Goal: Task Accomplishment & Management: Manage account settings

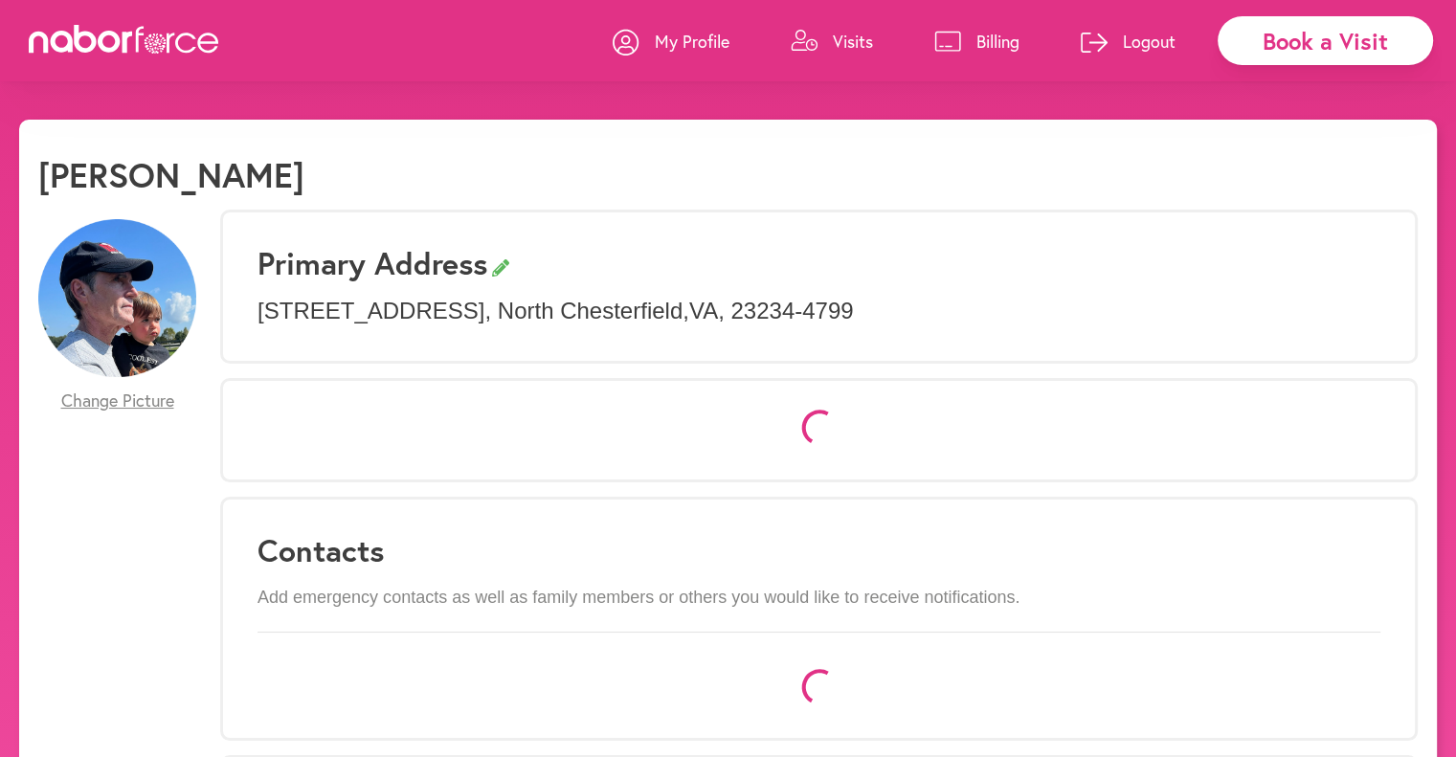
select select "*"
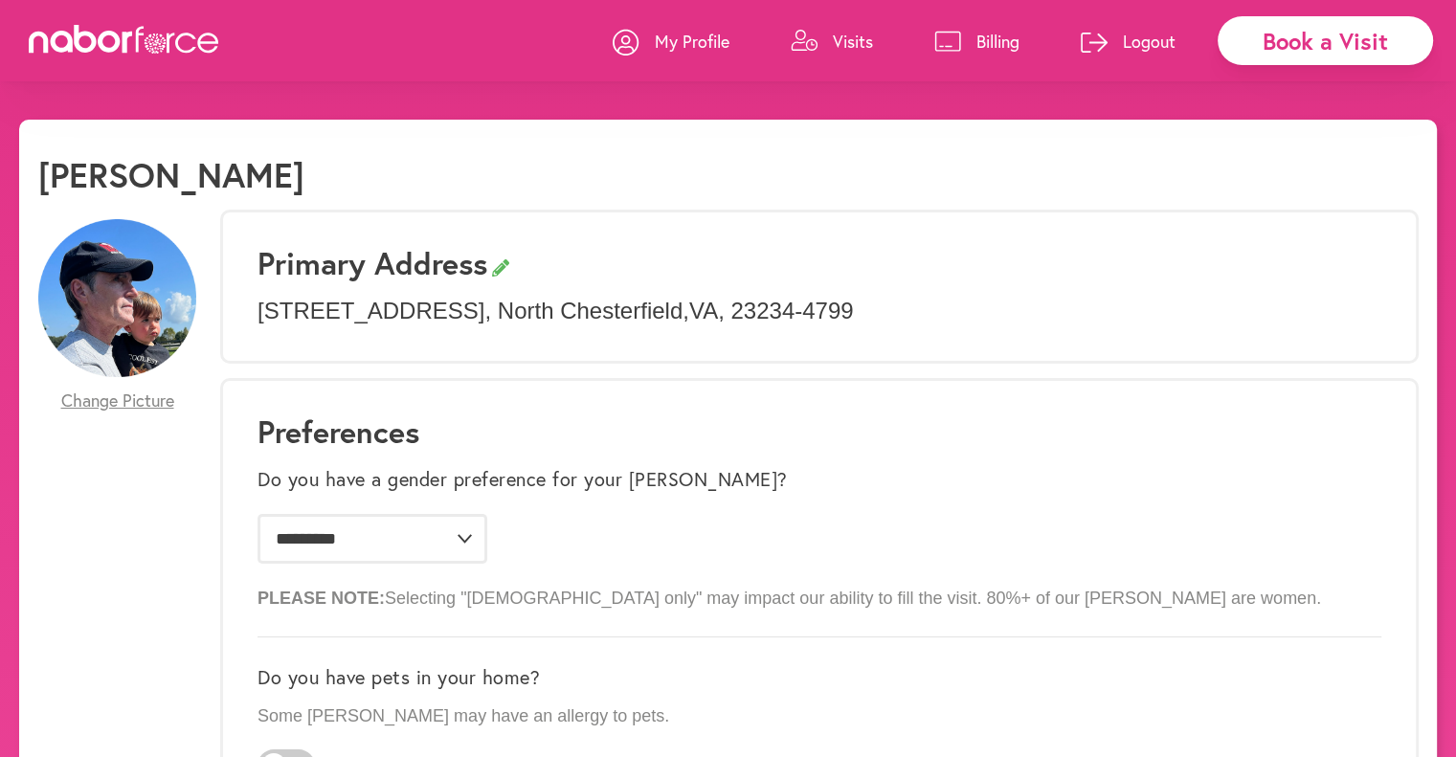
click at [848, 49] on p "Visits" at bounding box center [853, 41] width 40 height 23
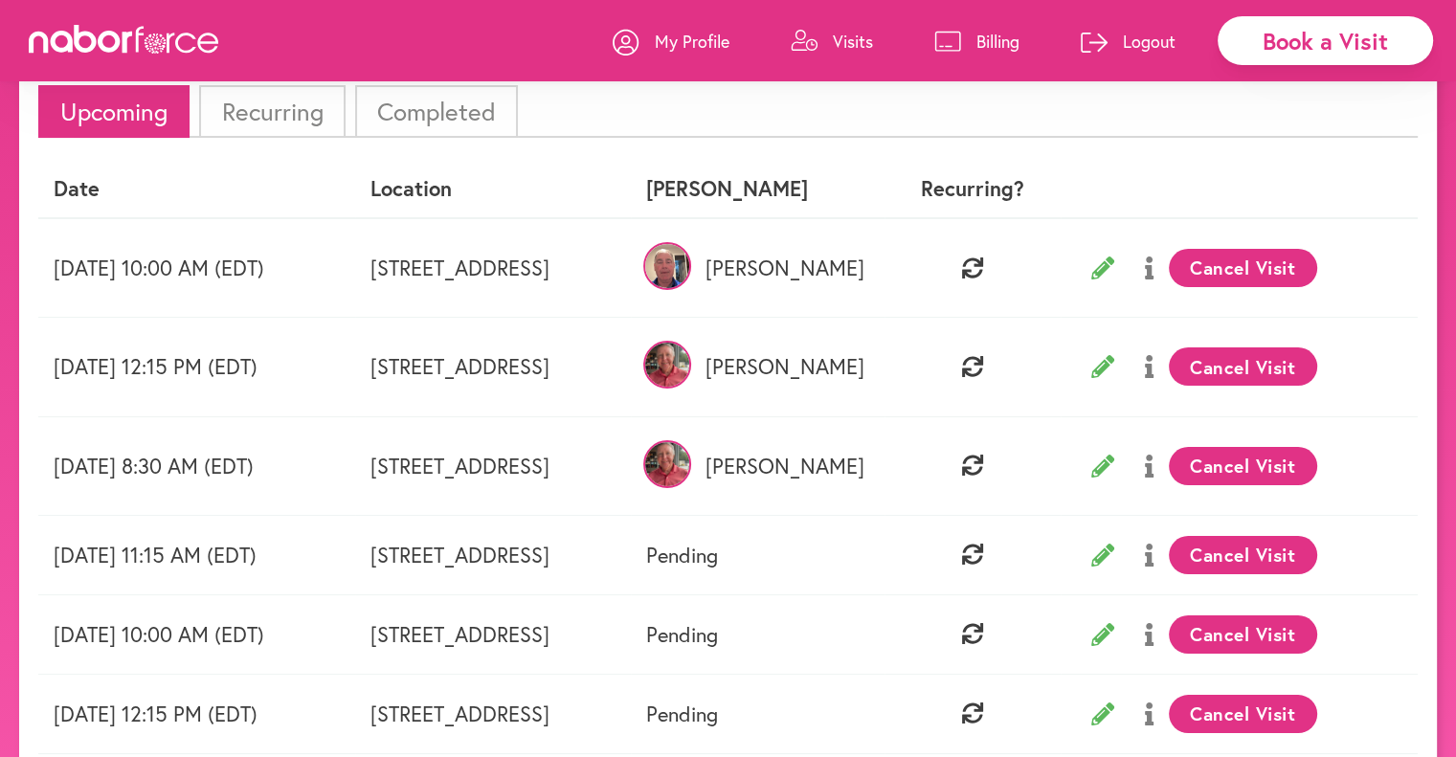
scroll to position [125, 0]
click at [306, 123] on li "Recurring" at bounding box center [271, 110] width 145 height 53
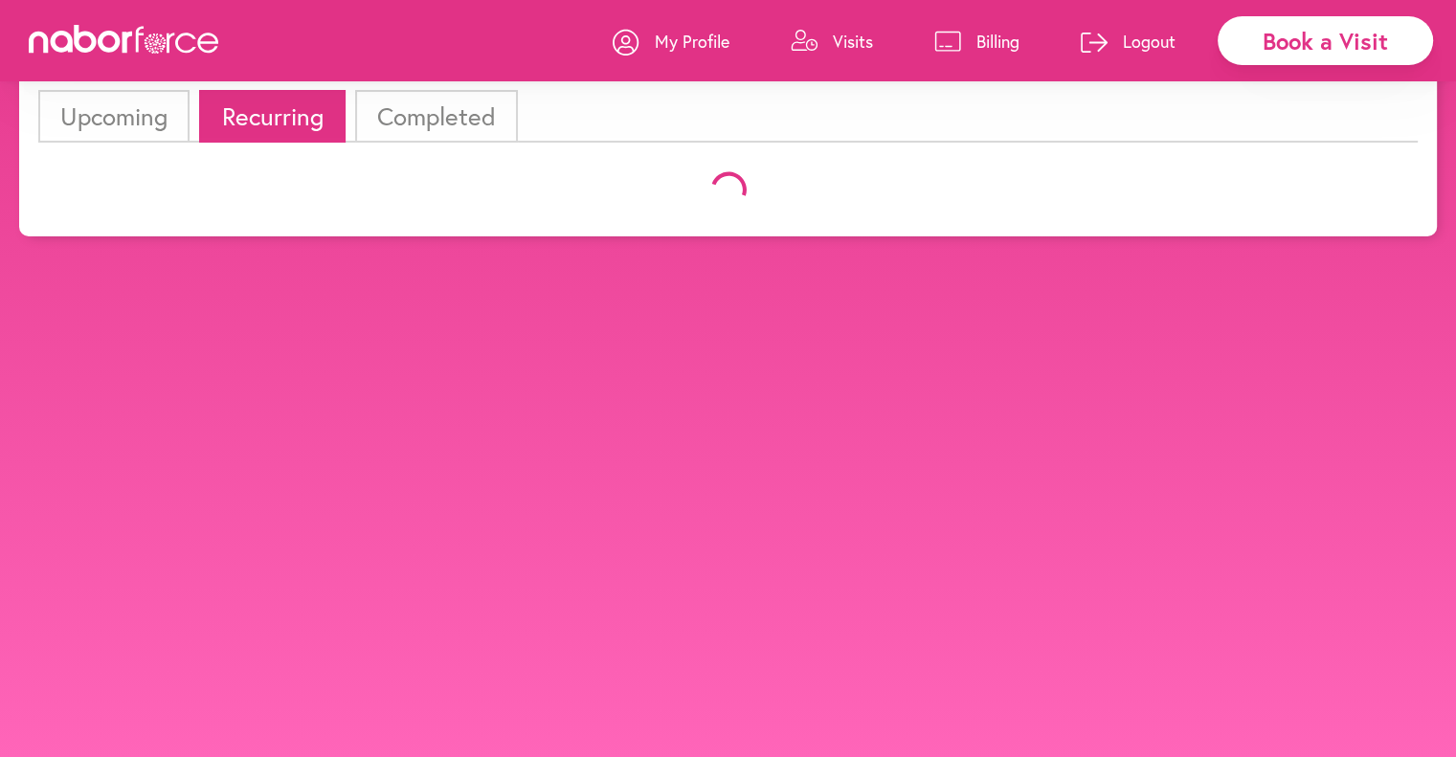
scroll to position [119, 0]
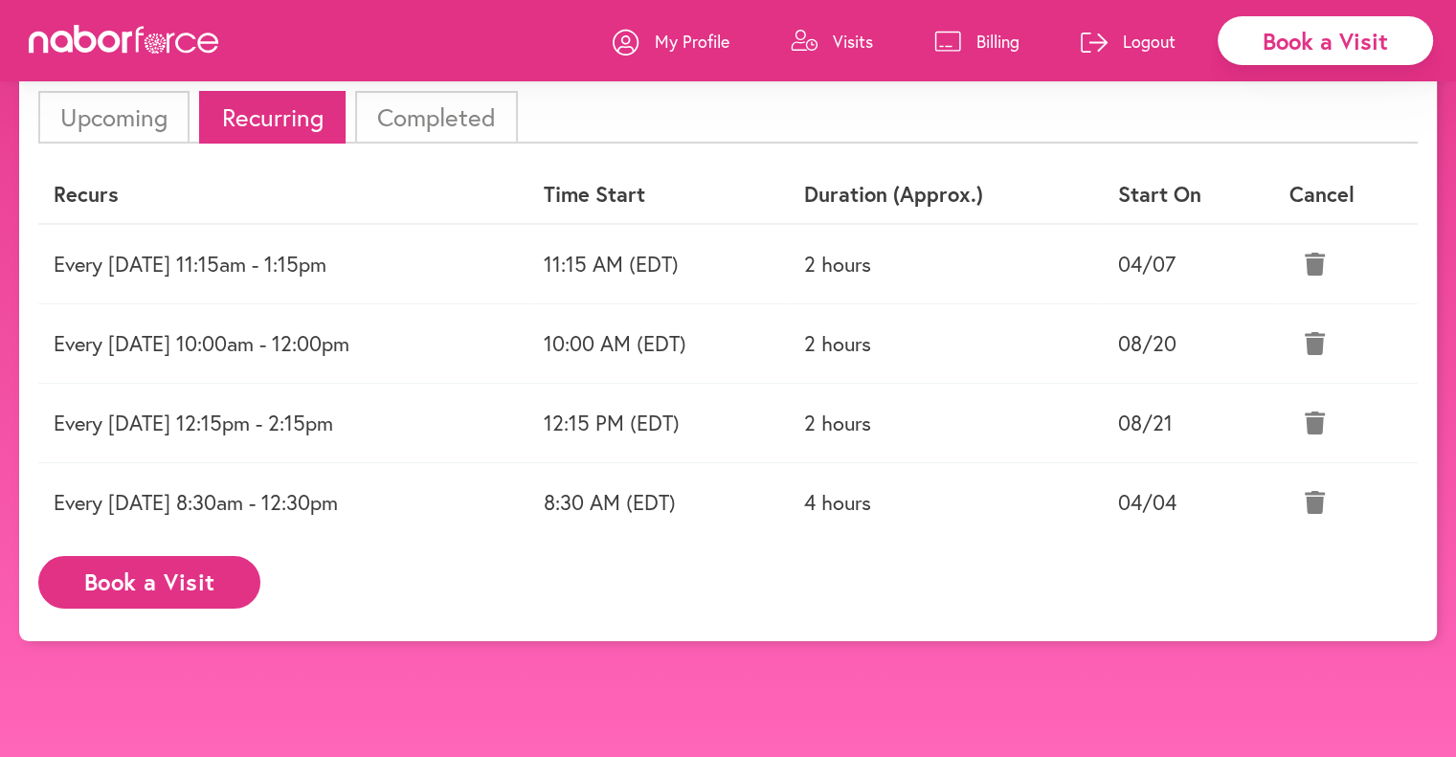
click at [303, 336] on td "Every Wednesday 10:00am - 12:00pm" at bounding box center [283, 342] width 490 height 79
click at [789, 350] on td "10:00 AM (EDT)" at bounding box center [658, 342] width 260 height 79
click at [144, 117] on li "Upcoming" at bounding box center [113, 117] width 151 height 53
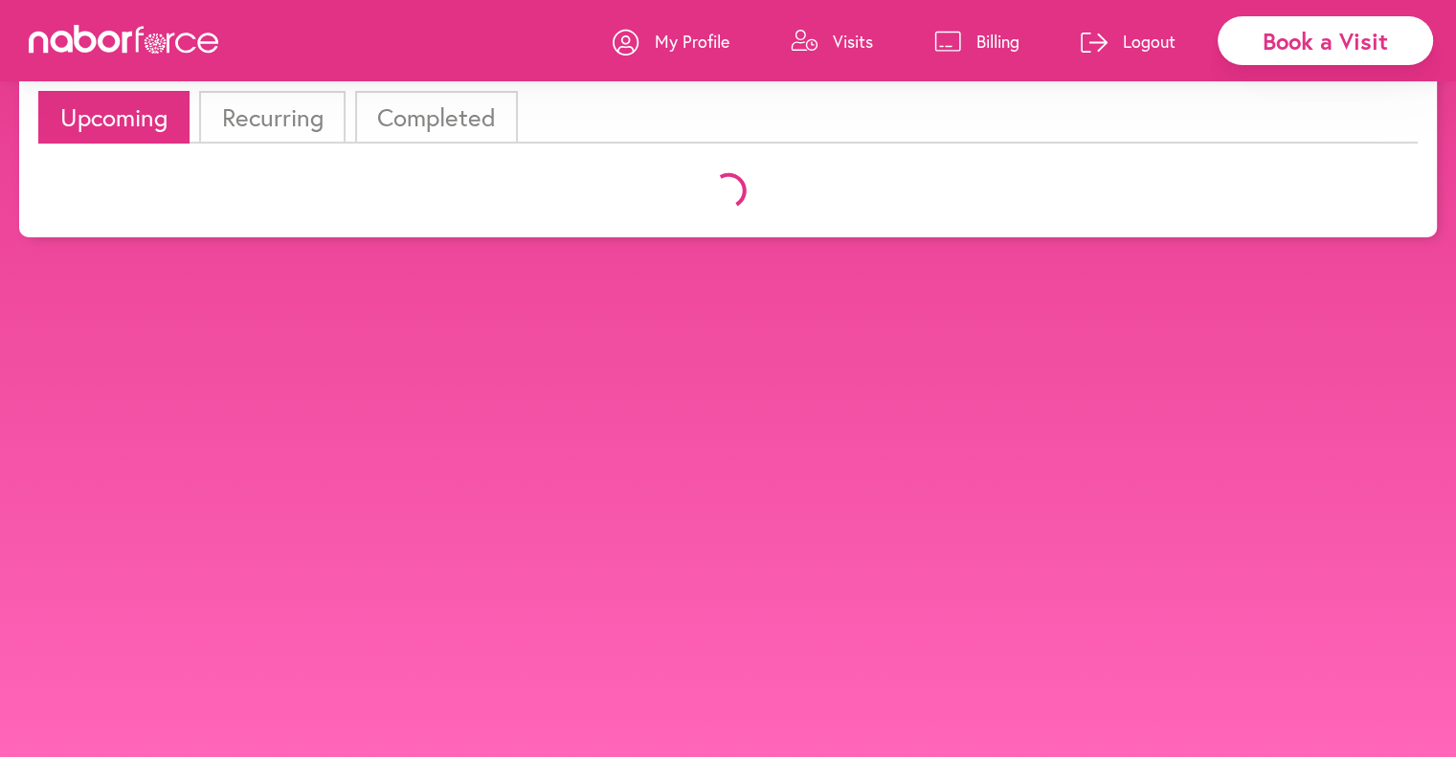
scroll to position [125, 0]
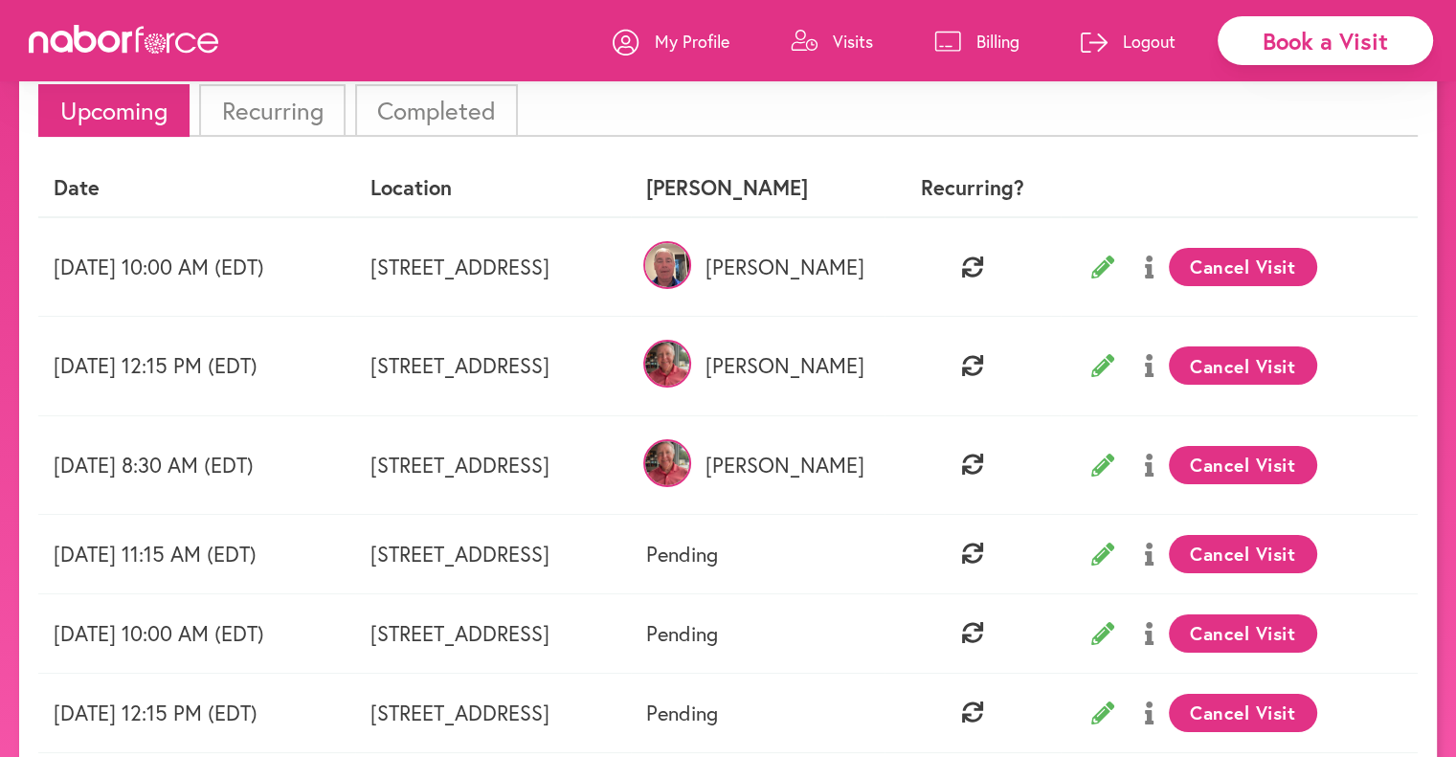
click at [1114, 369] on icon at bounding box center [1102, 365] width 23 height 23
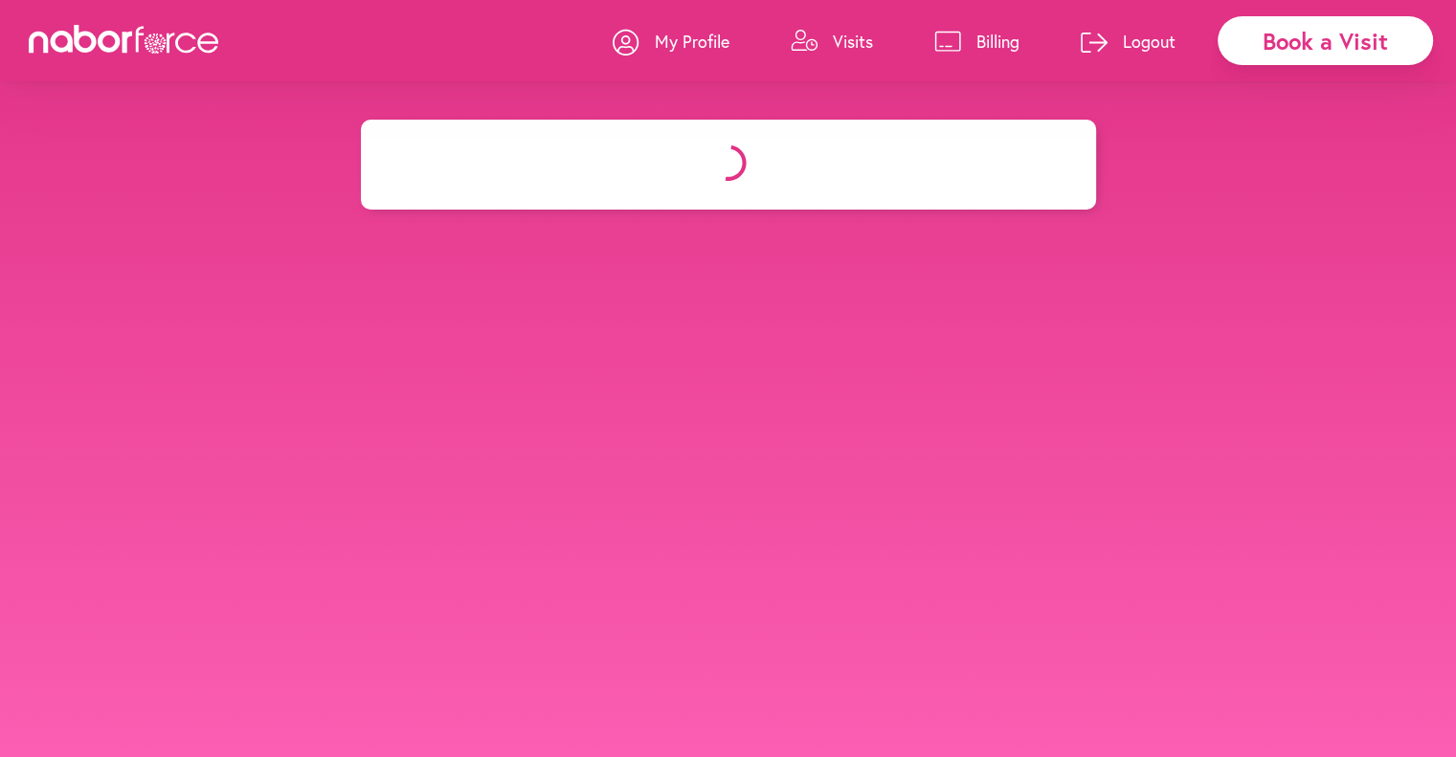
select select "********"
select select "***"
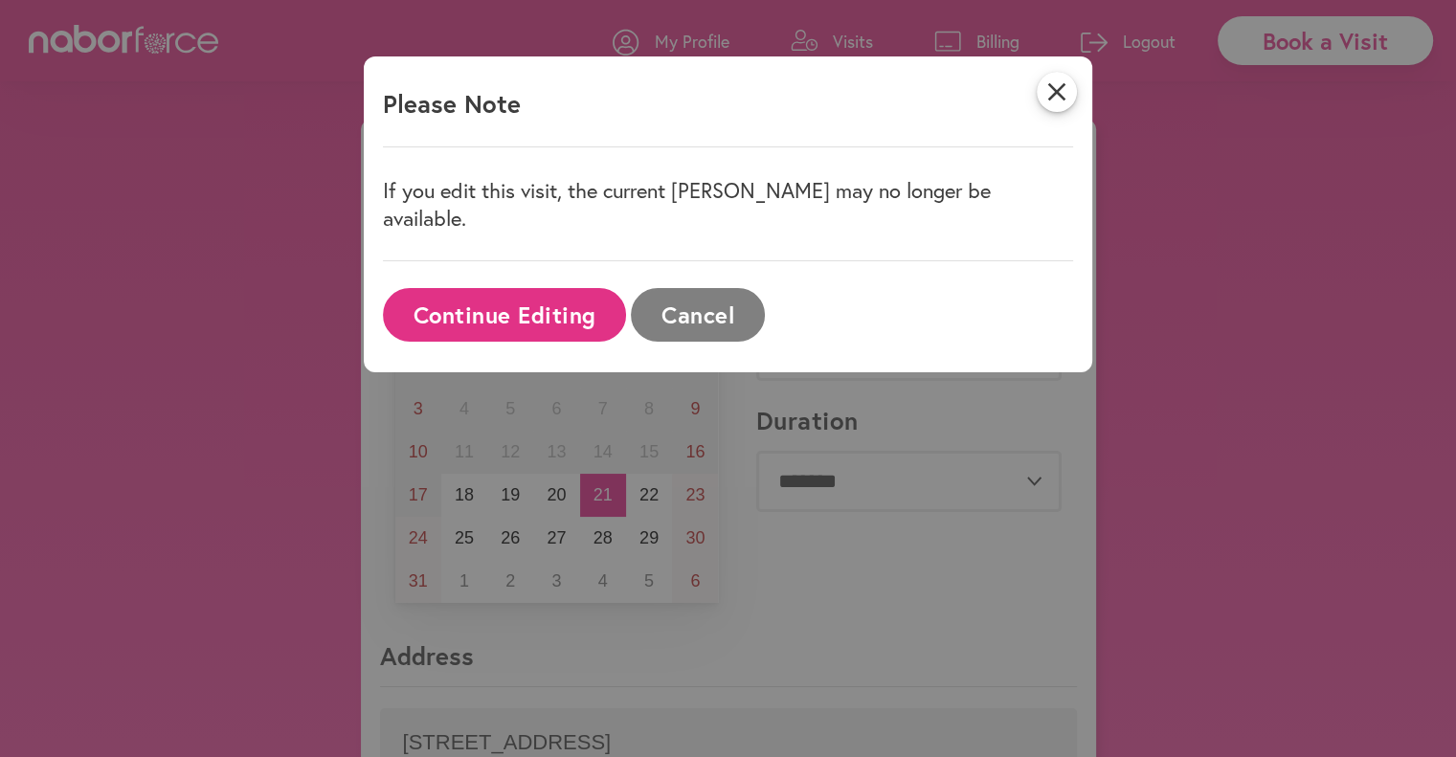
click at [548, 288] on button "Continue Editing" at bounding box center [504, 314] width 243 height 53
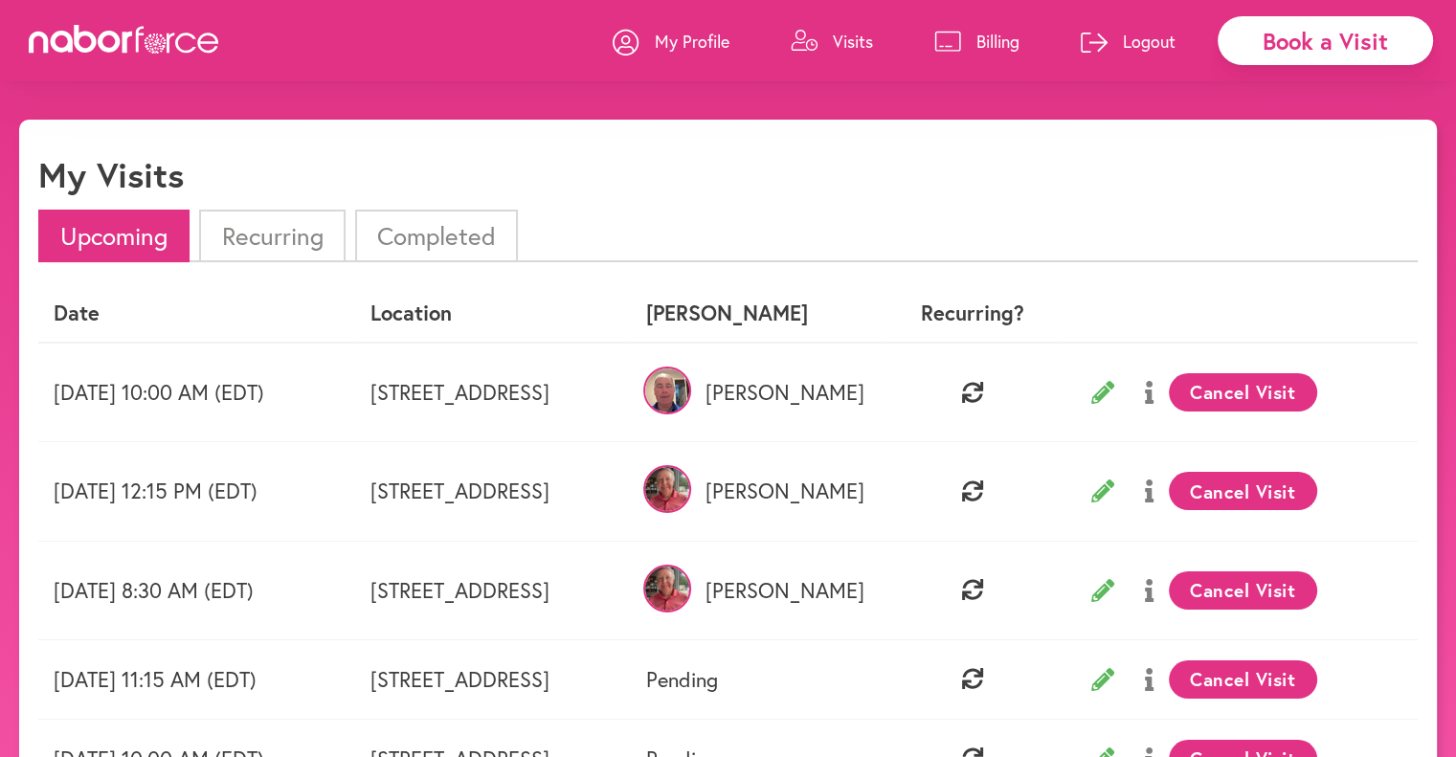
click at [1350, 55] on div "Book a Visit" at bounding box center [1324, 40] width 215 height 49
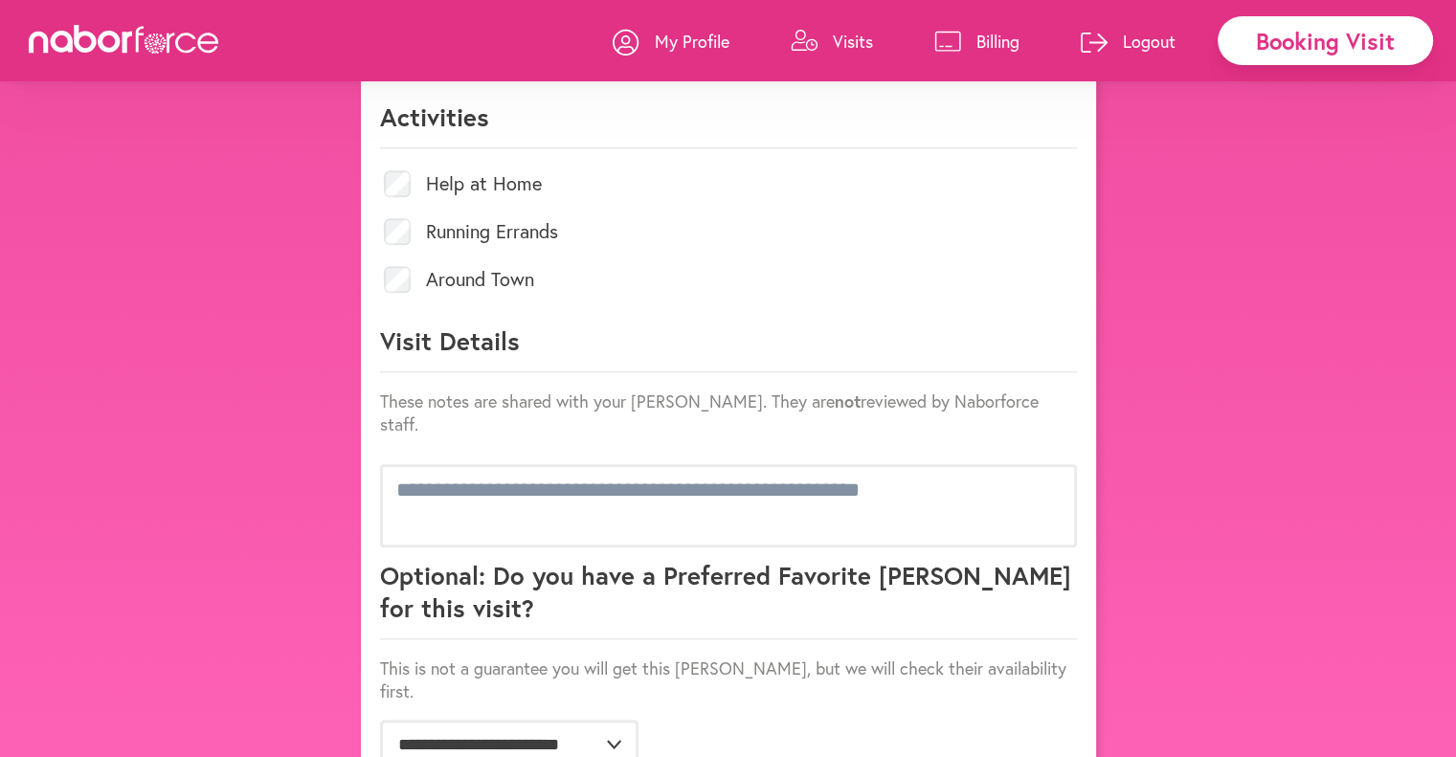
scroll to position [961, 0]
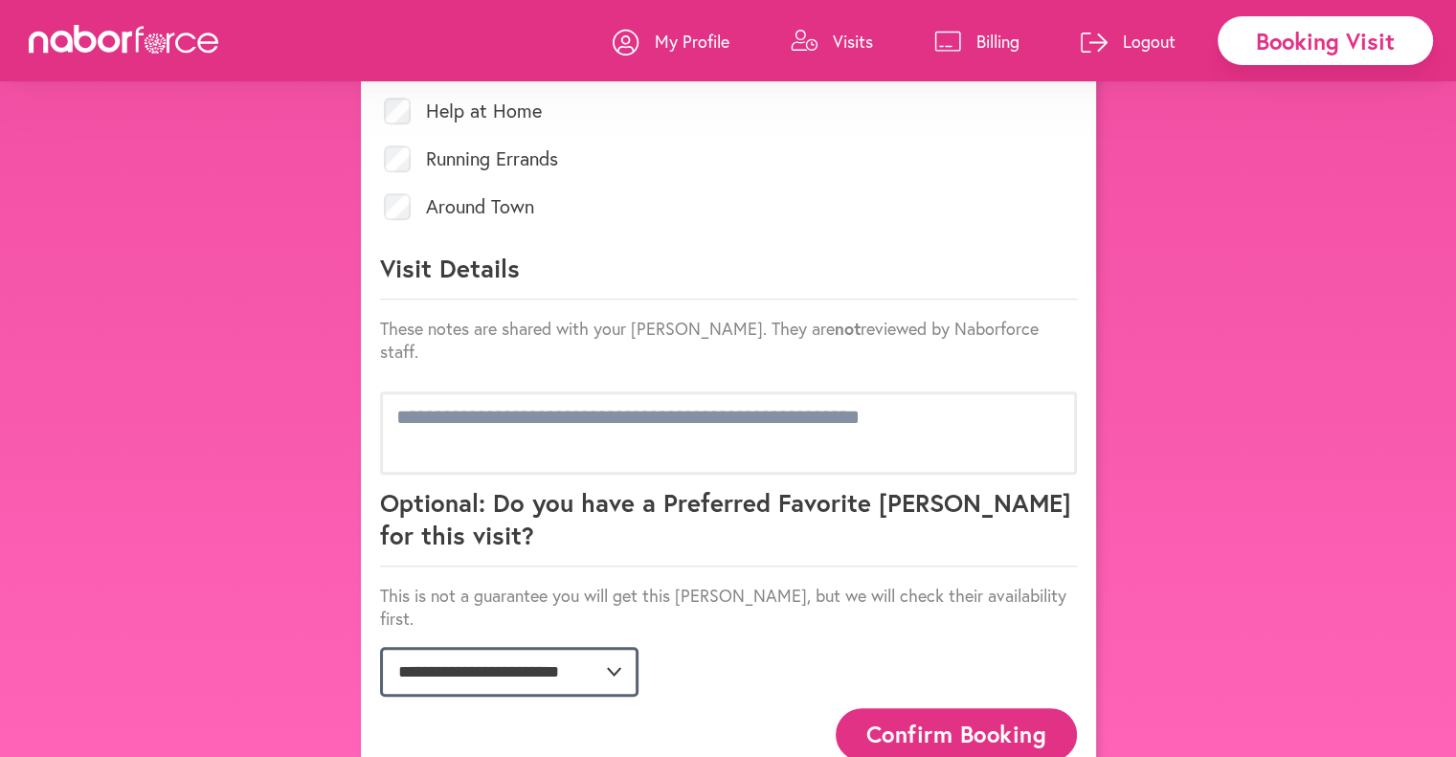
click at [567, 647] on select "**********" at bounding box center [509, 672] width 258 height 50
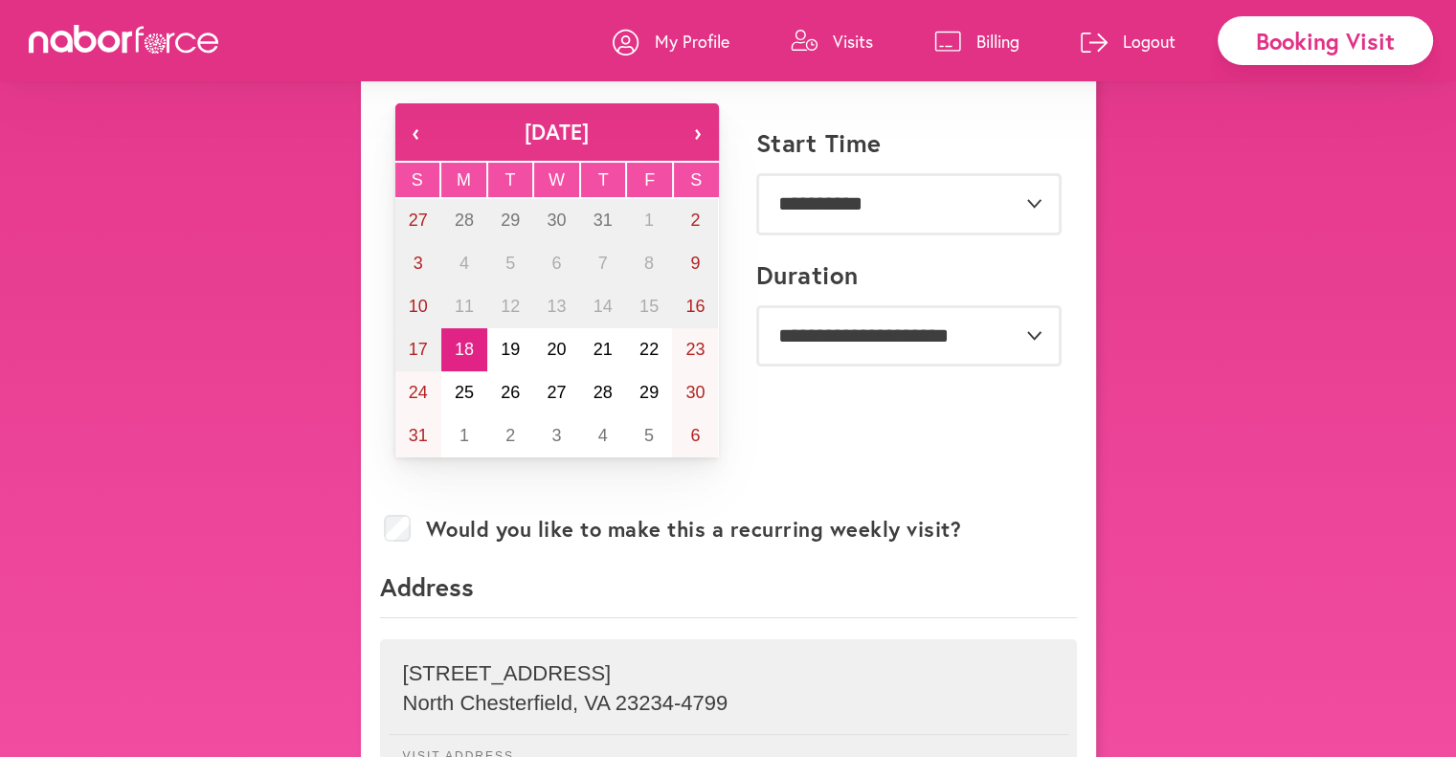
scroll to position [0, 0]
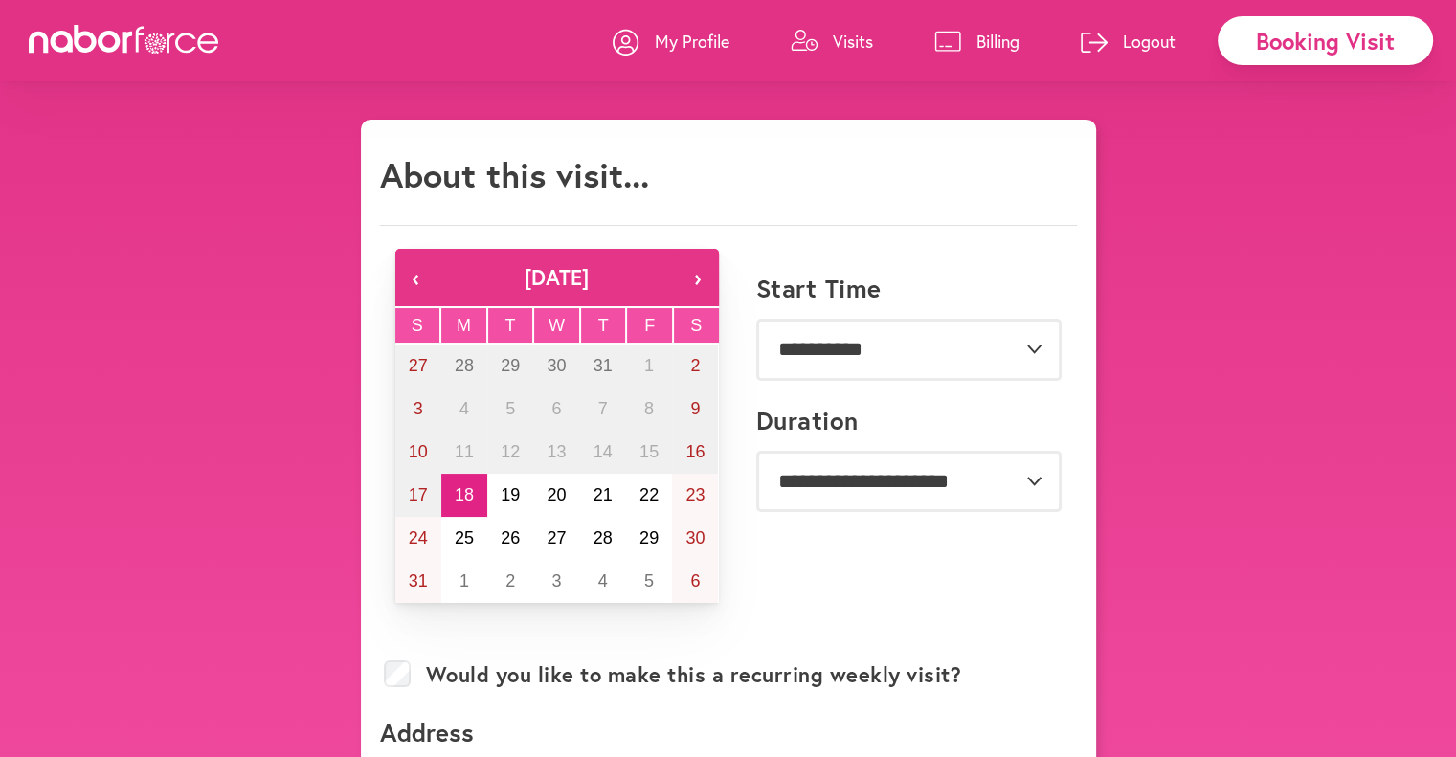
click at [823, 34] on link "Visits" at bounding box center [832, 40] width 82 height 57
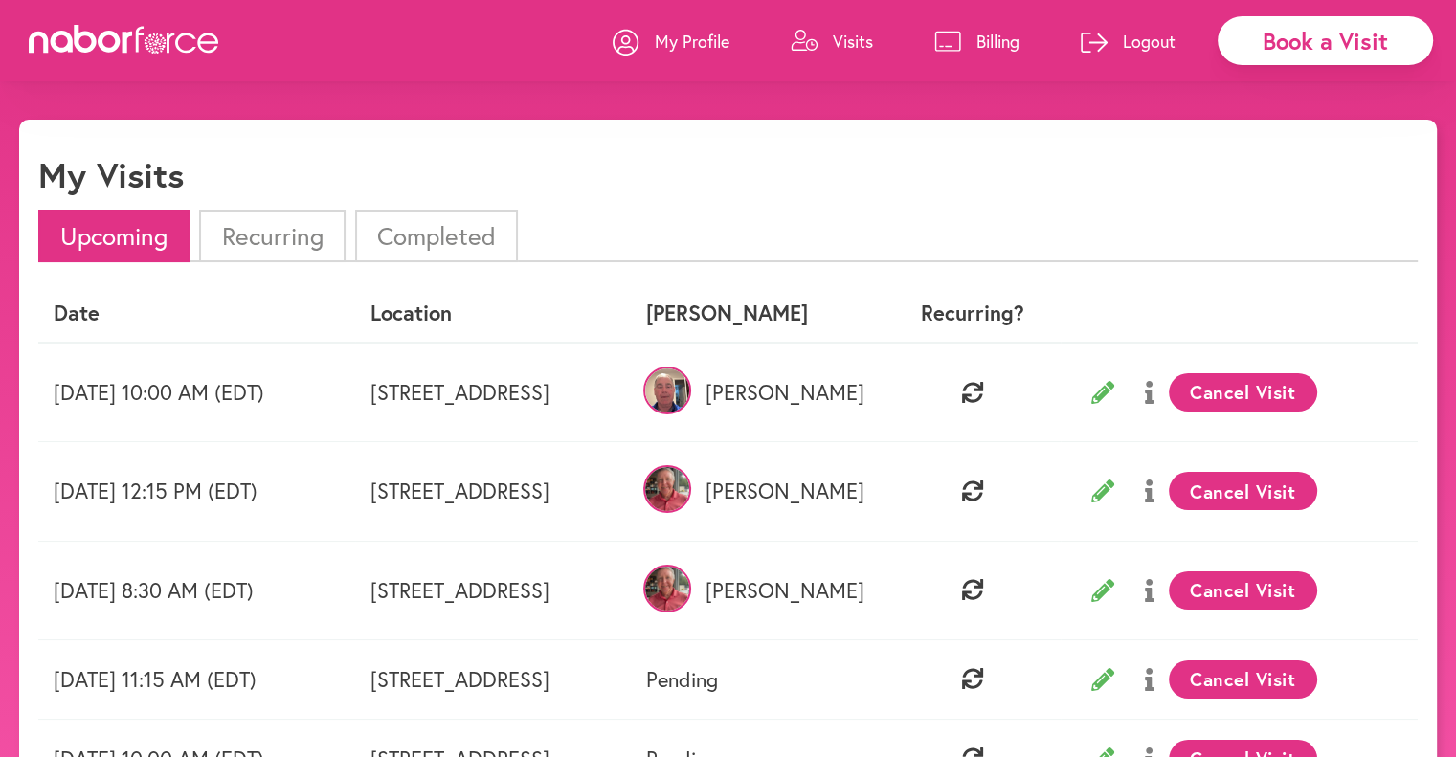
click at [323, 260] on li "Recurring" at bounding box center [271, 236] width 145 height 53
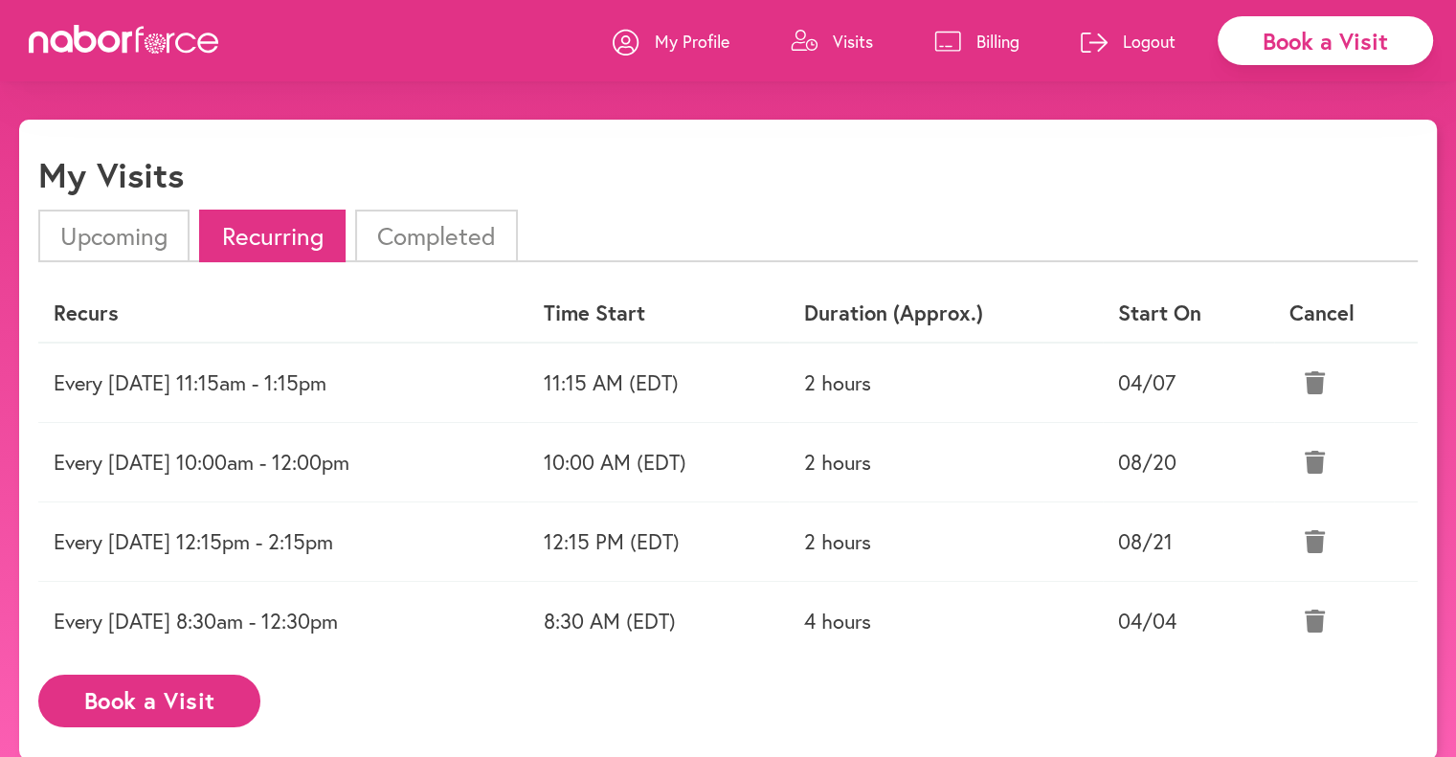
click at [314, 400] on td "Every Monday 11:15am - 1:15pm" at bounding box center [283, 383] width 490 height 80
click at [745, 389] on td "11:15 AM (EDT)" at bounding box center [658, 383] width 260 height 80
click at [1093, 378] on td "2 hours" at bounding box center [946, 383] width 315 height 80
click at [1169, 391] on td "04/07" at bounding box center [1188, 383] width 171 height 80
click at [213, 370] on td "Every Monday 11:15am - 1:15pm" at bounding box center [283, 383] width 490 height 80
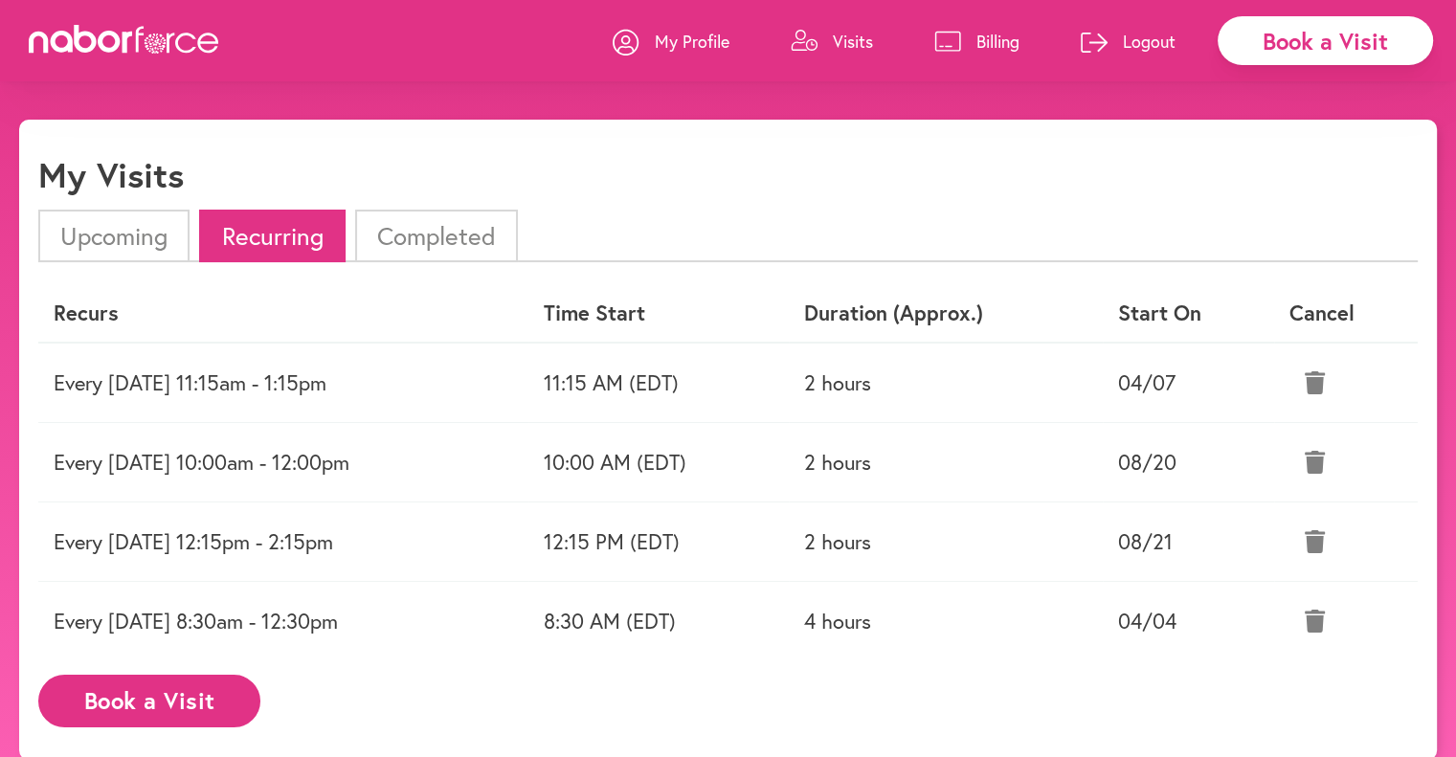
click at [116, 252] on li "Upcoming" at bounding box center [113, 236] width 151 height 53
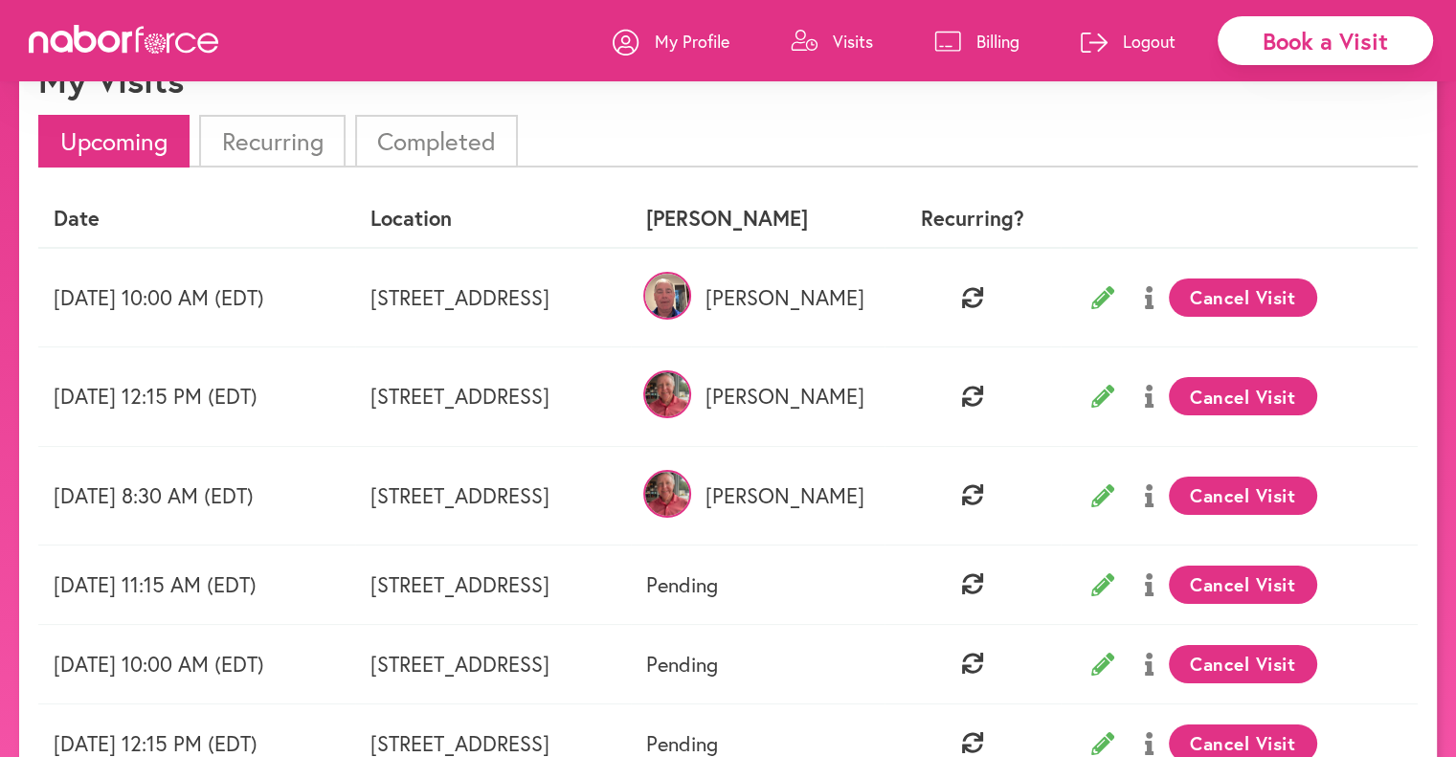
scroll to position [96, 0]
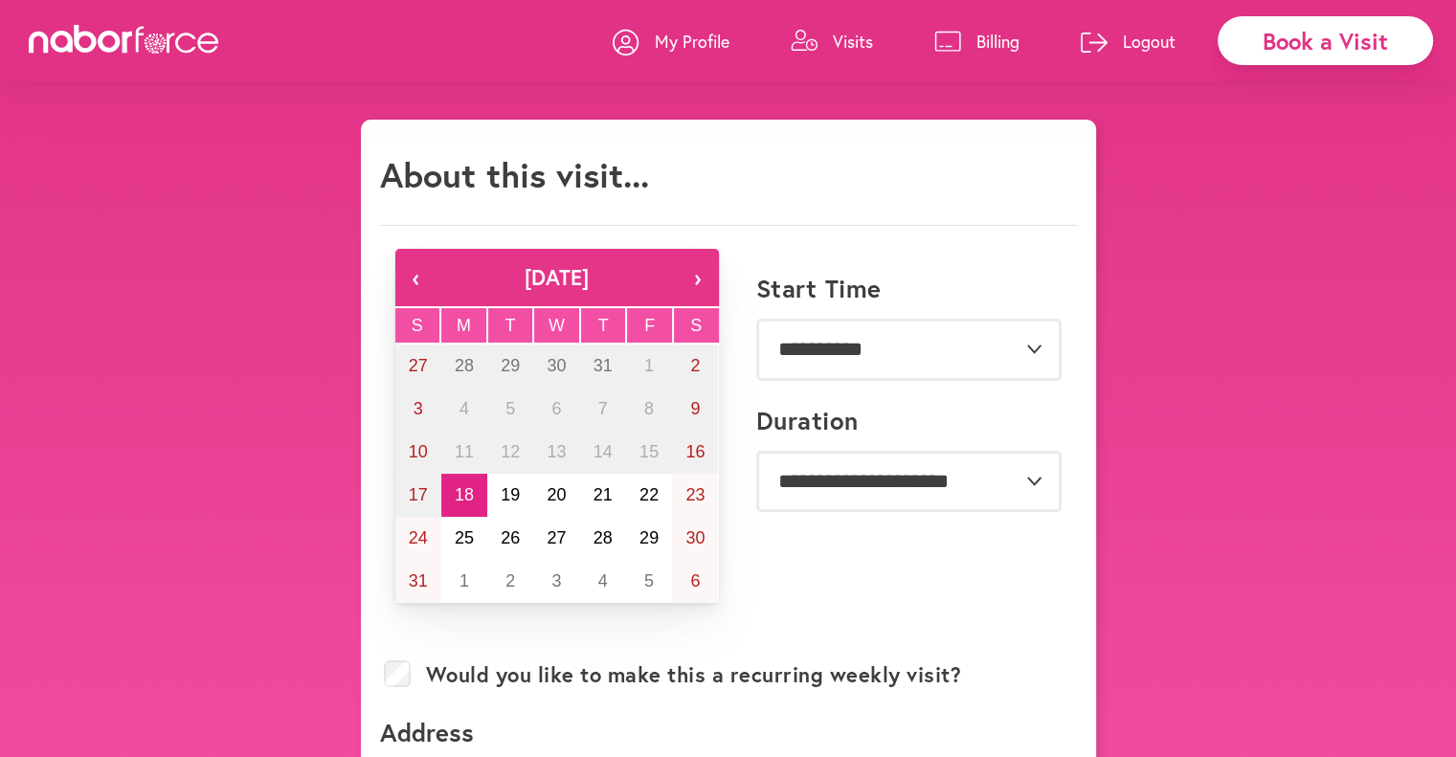
click at [839, 55] on link "Visits" at bounding box center [832, 40] width 82 height 57
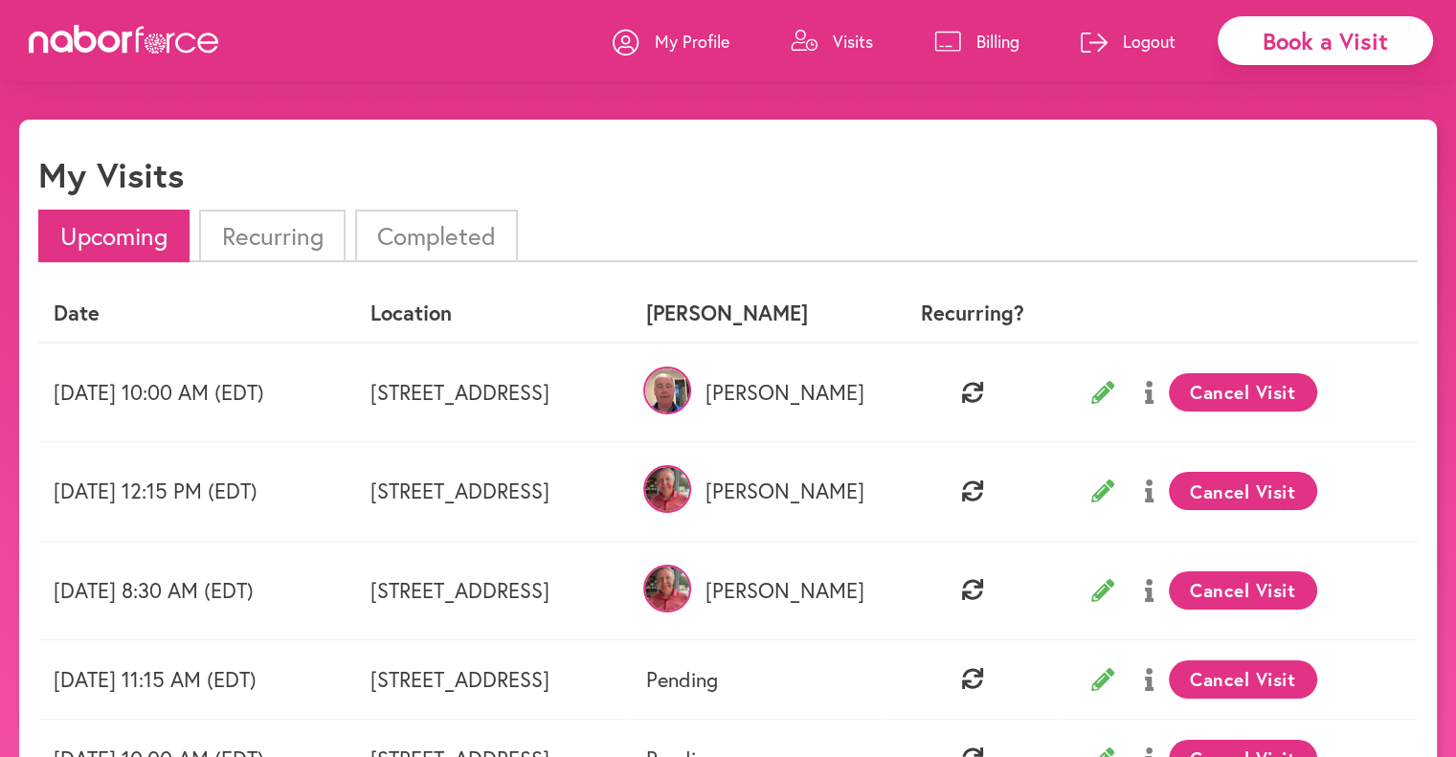
click at [447, 221] on li "Completed" at bounding box center [436, 236] width 163 height 53
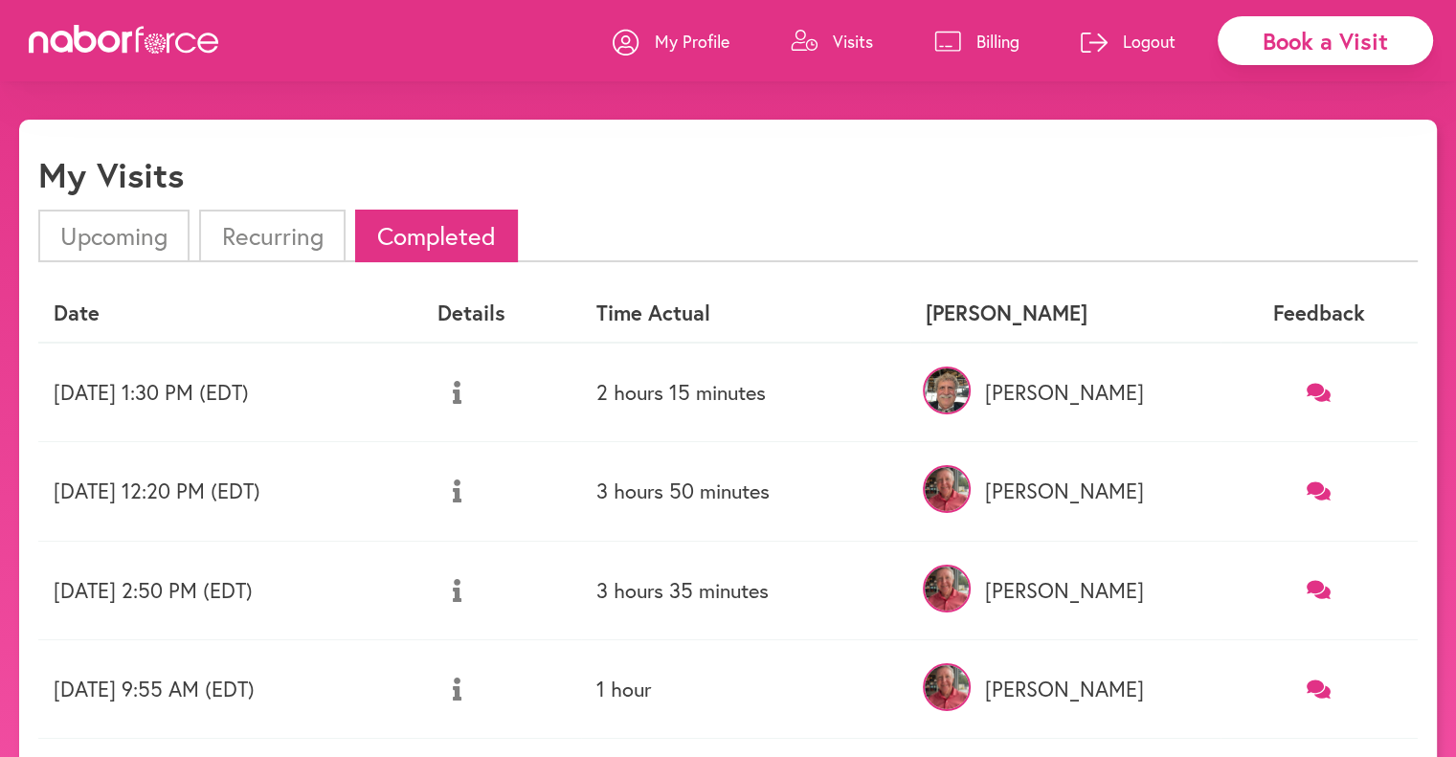
click at [1330, 391] on icon at bounding box center [1318, 392] width 24 height 18
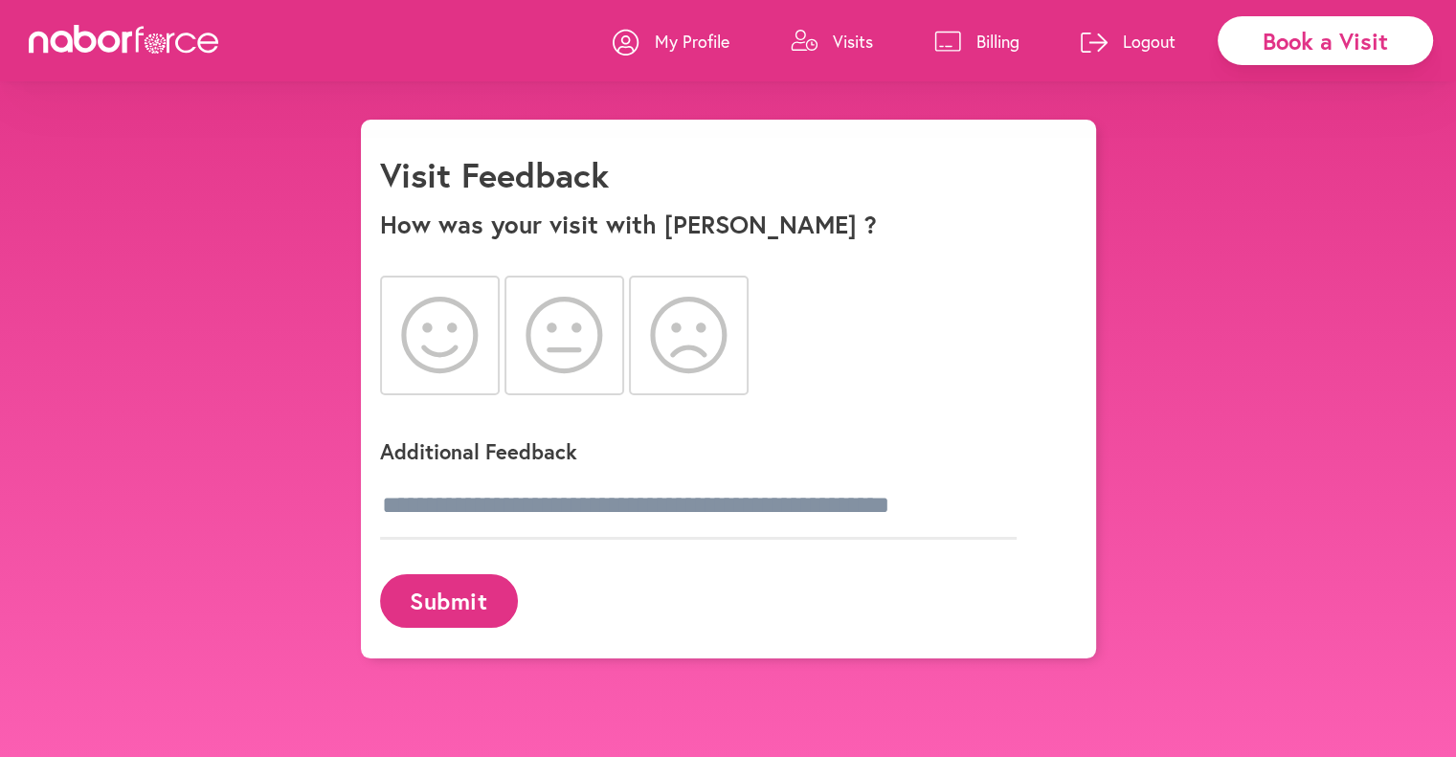
click at [459, 351] on icon at bounding box center [440, 335] width 78 height 77
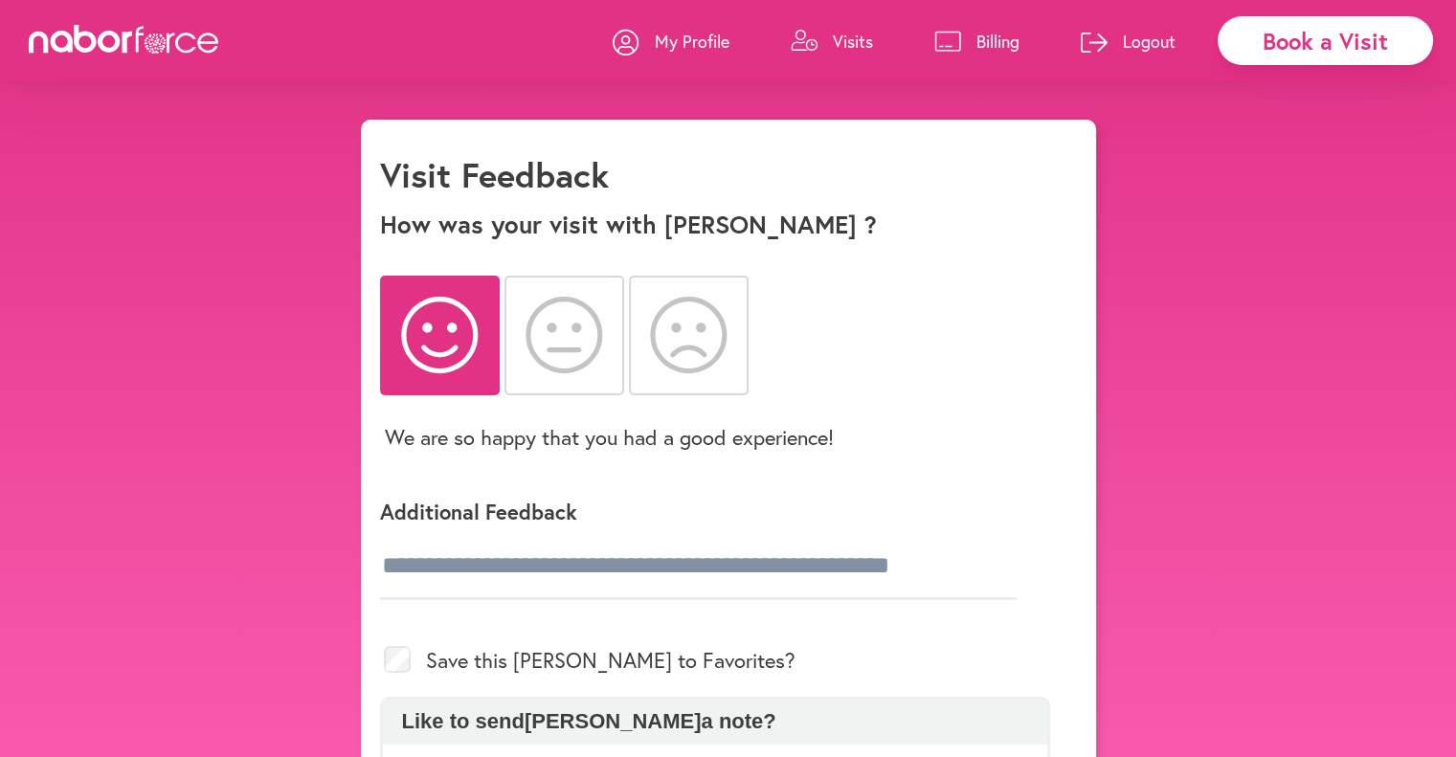
scroll to position [214, 0]
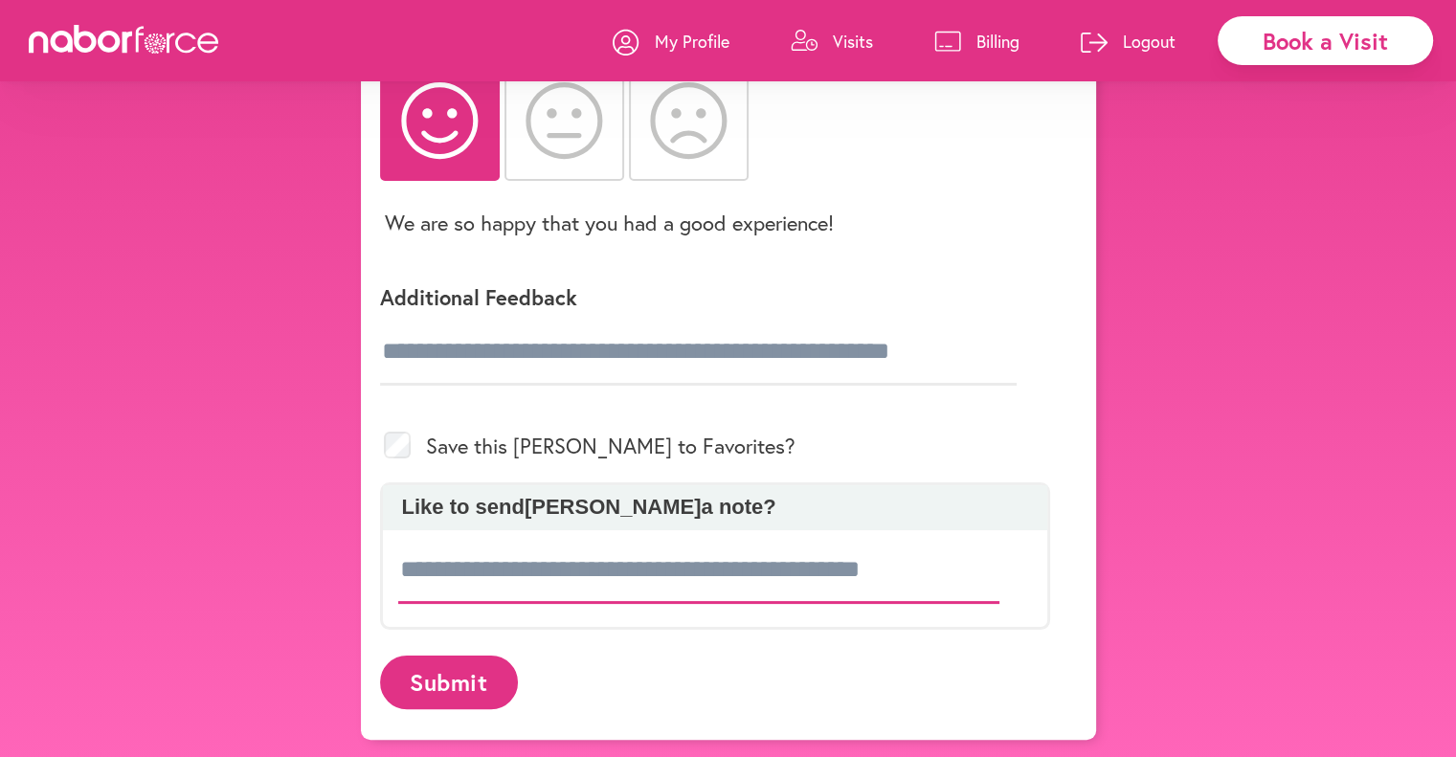
click at [456, 563] on input at bounding box center [699, 570] width 602 height 67
type input "*"
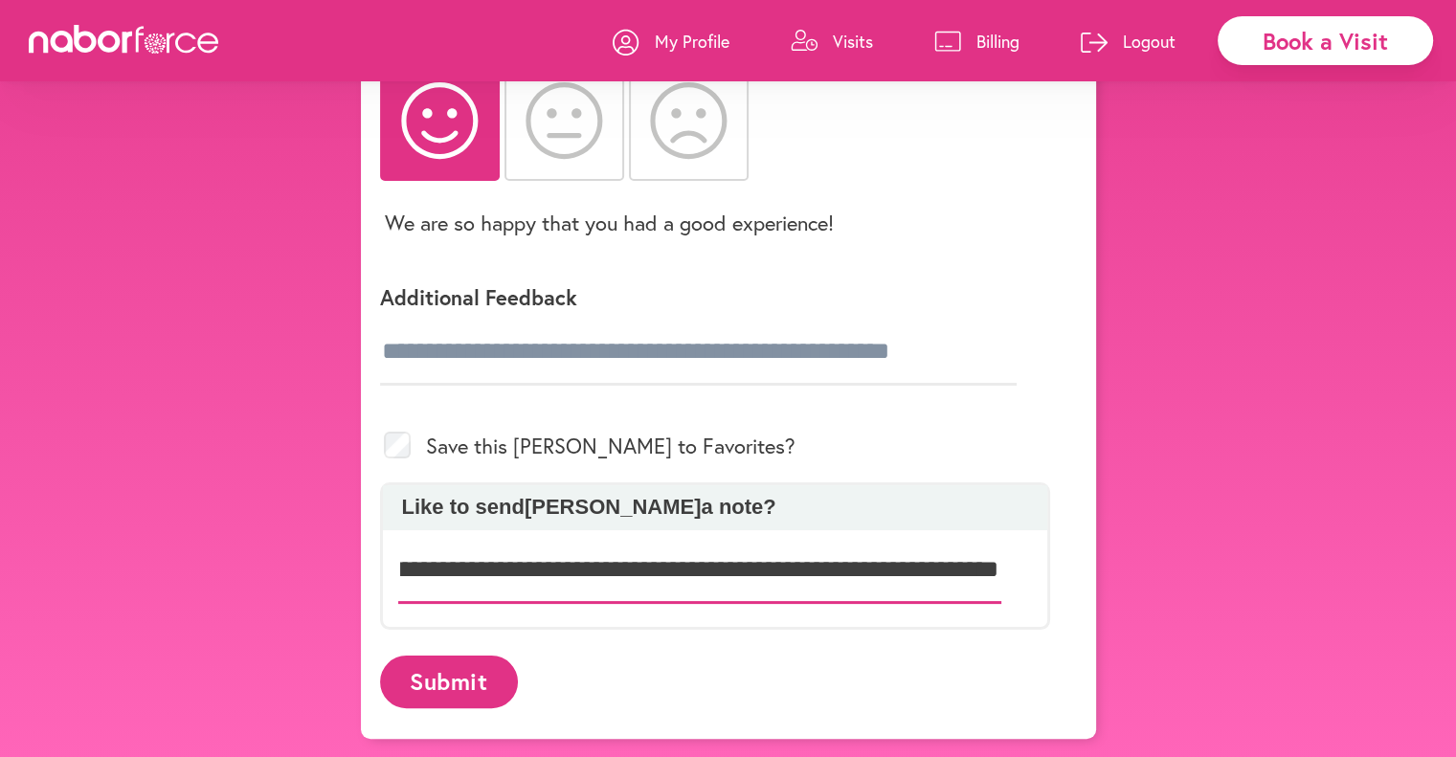
scroll to position [0, 1444]
type input "**********"
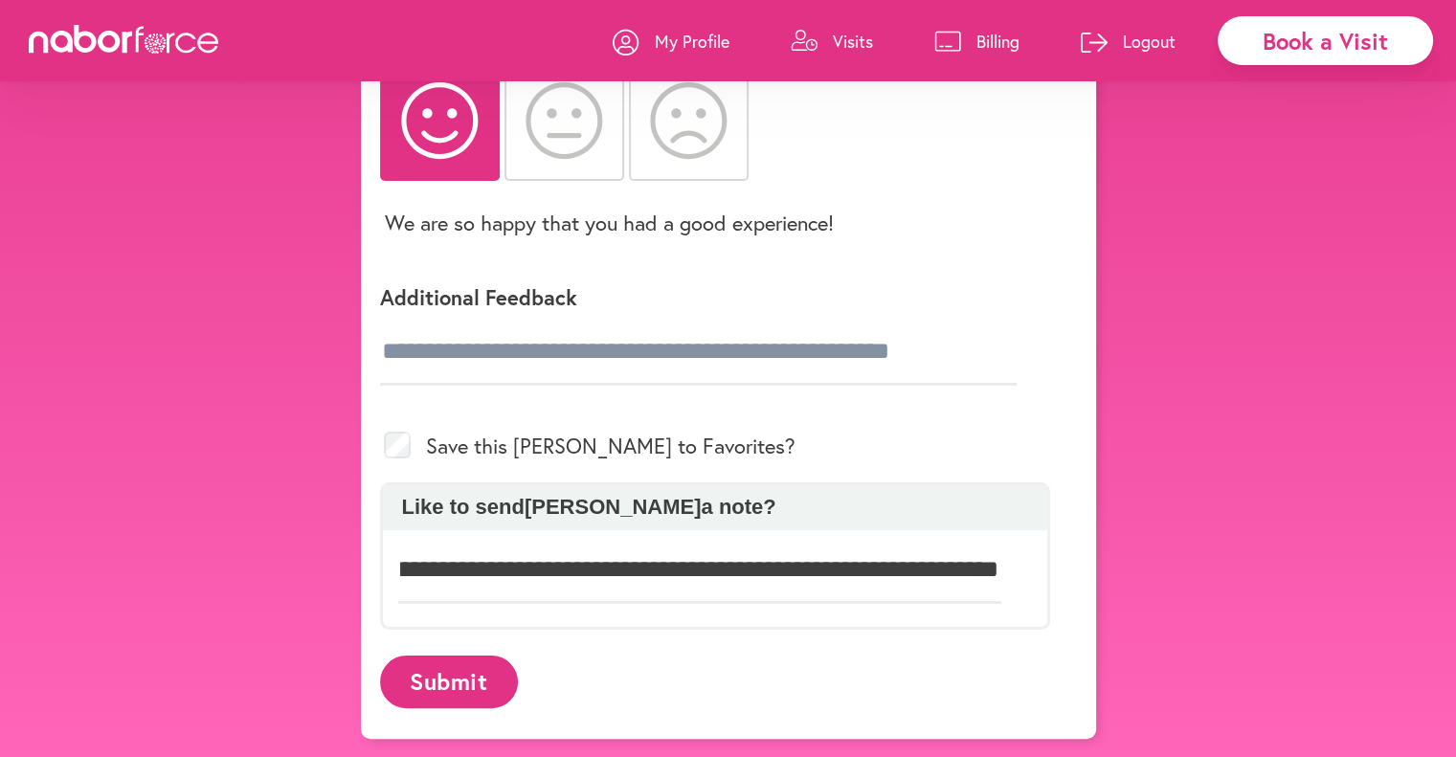
scroll to position [0, 0]
click at [444, 665] on button "Submit" at bounding box center [449, 682] width 138 height 53
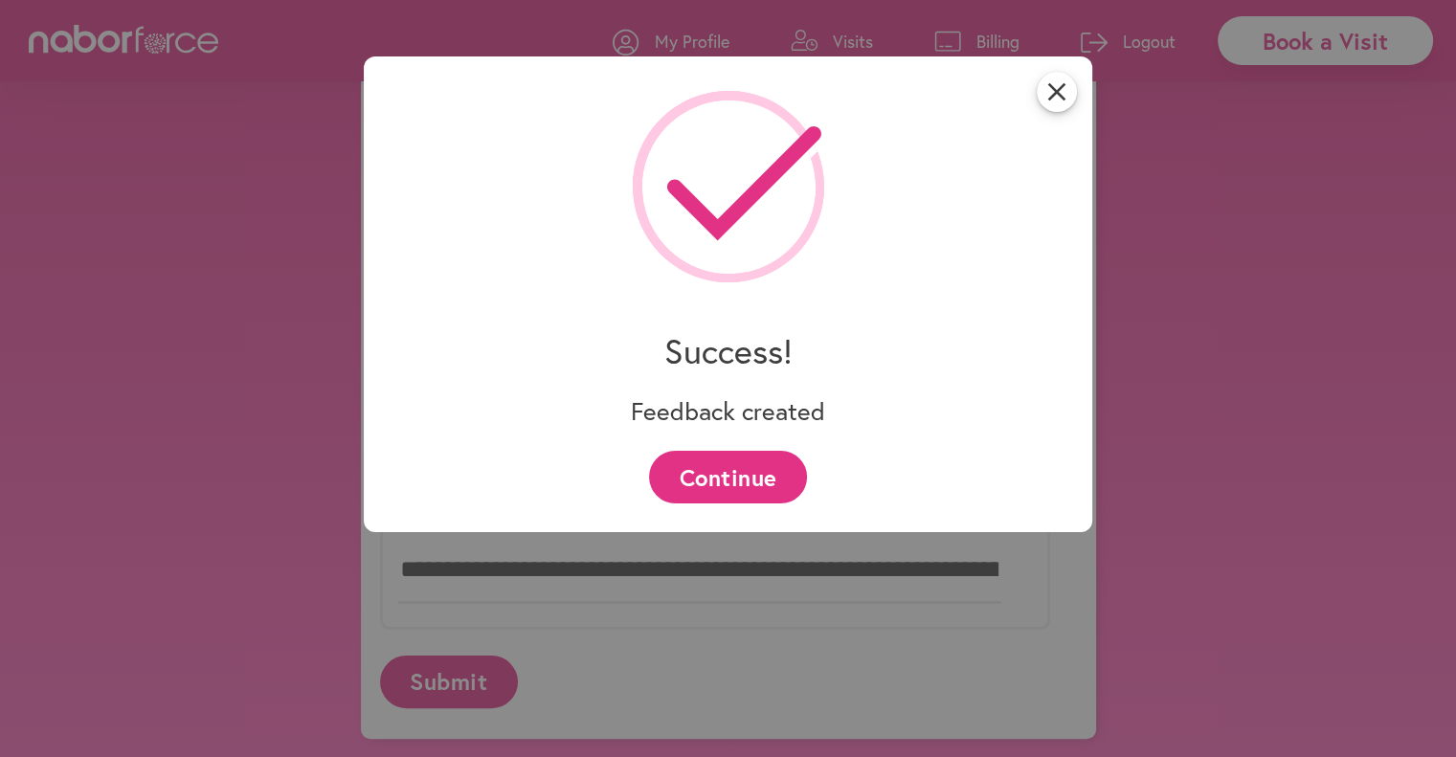
click at [741, 459] on button "Continue" at bounding box center [728, 477] width 158 height 53
